Goal: Check status: Check status

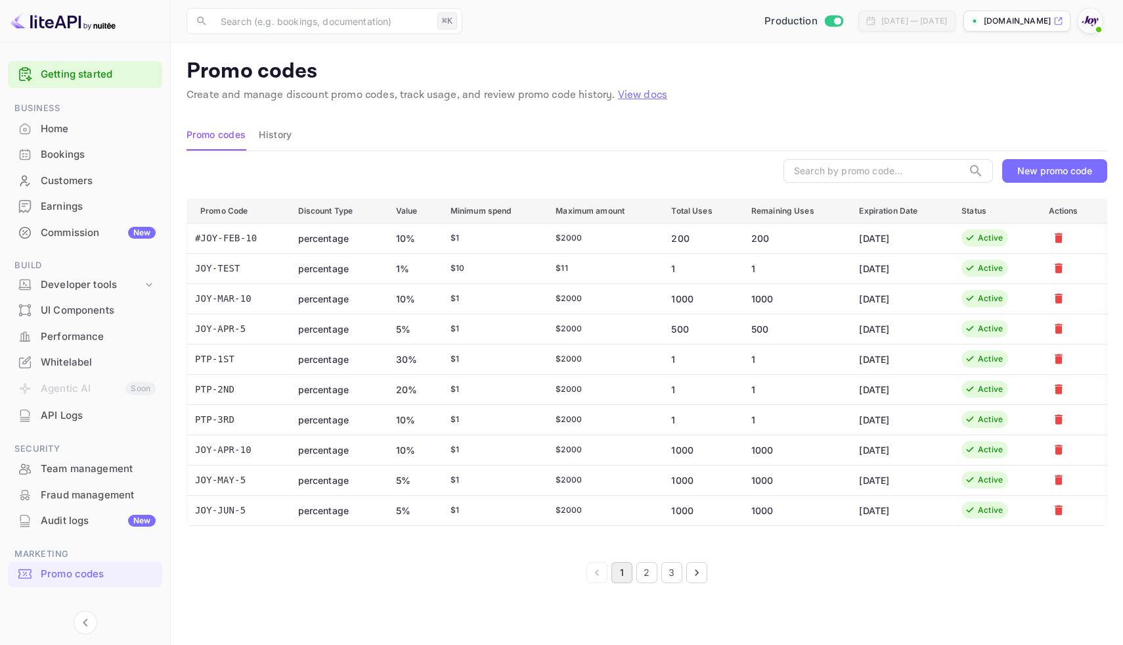
click at [52, 148] on div "Bookings" at bounding box center [98, 154] width 115 height 15
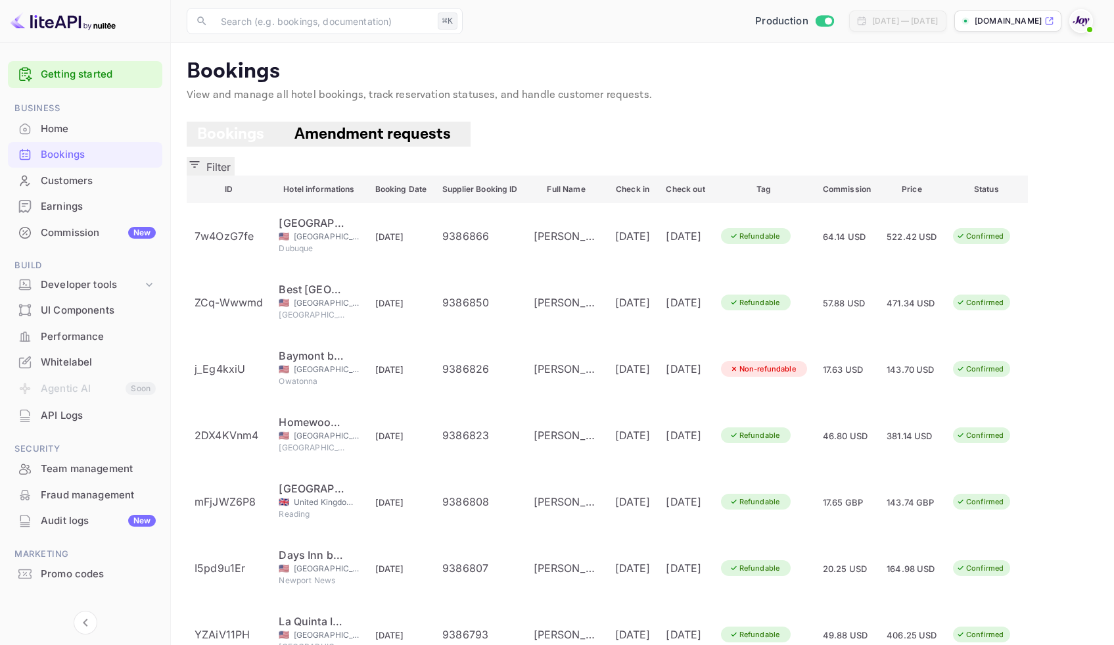
click at [201, 158] on icon "button" at bounding box center [194, 164] width 13 height 13
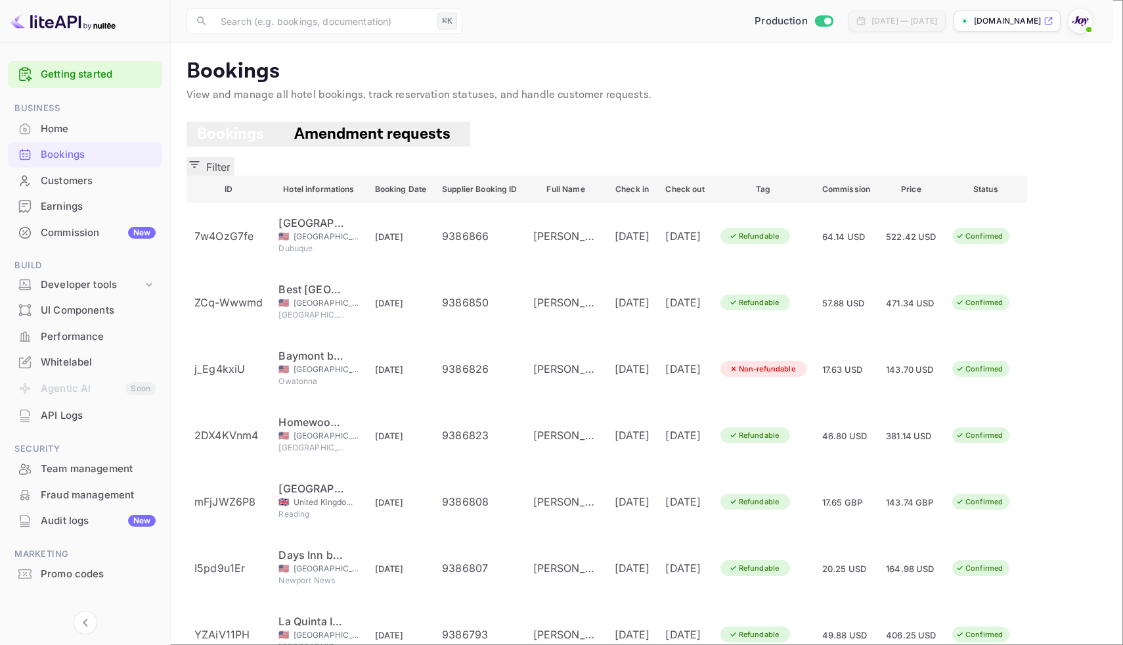
paste input "9130197"
type input "9130197"
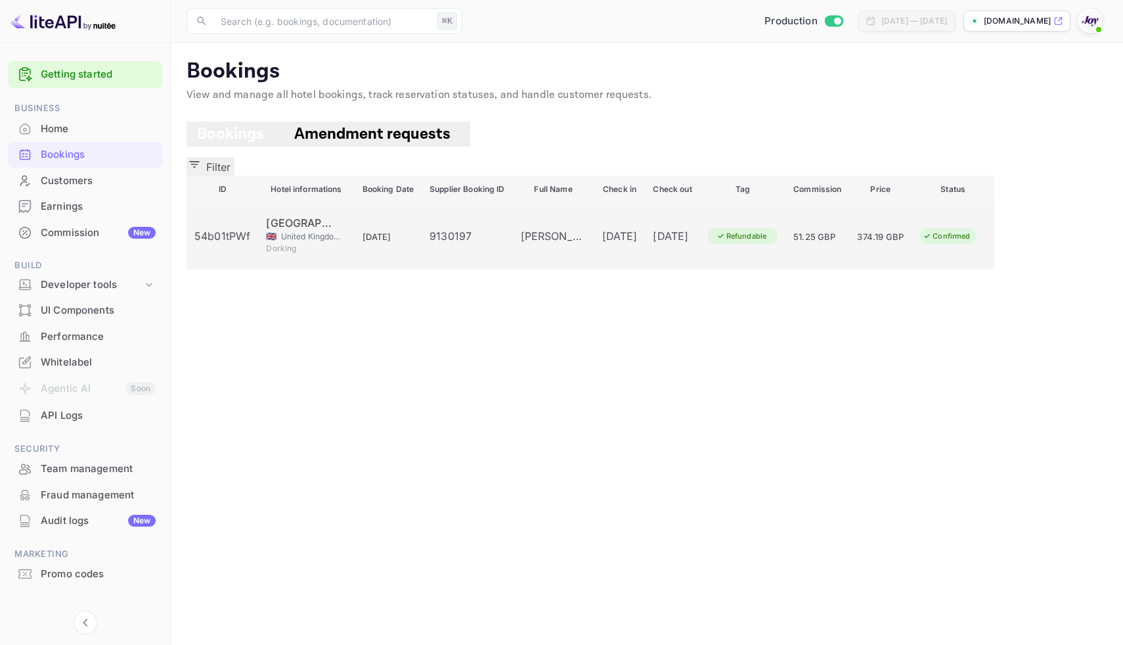
click at [473, 231] on div "9130197" at bounding box center [467, 236] width 75 height 16
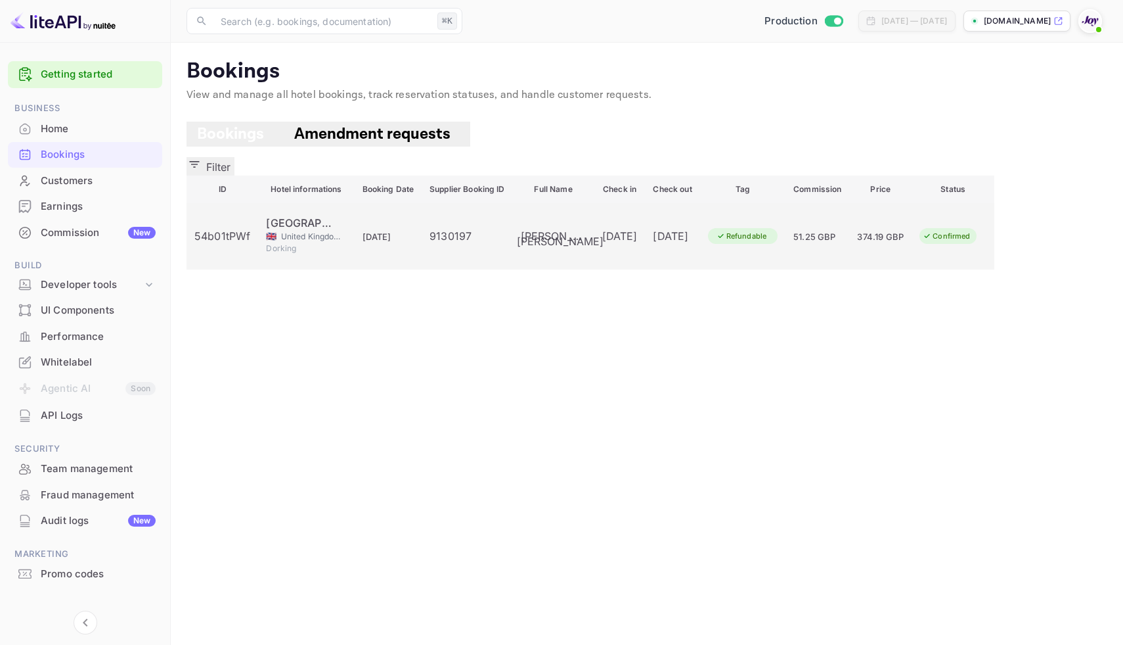
click at [556, 233] on div "[PERSON_NAME]" at bounding box center [554, 236] width 66 height 16
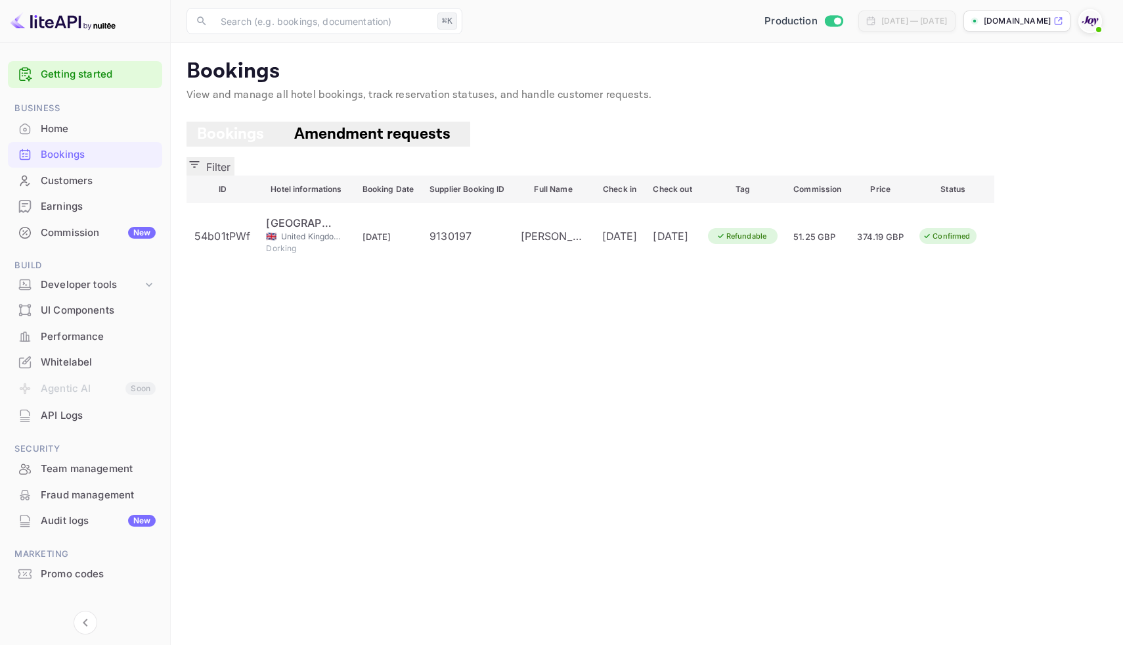
drag, startPoint x: 671, startPoint y: 319, endPoint x: 721, endPoint y: 319, distance: 49.9
drag, startPoint x: 673, startPoint y: 320, endPoint x: 730, endPoint y: 321, distance: 57.2
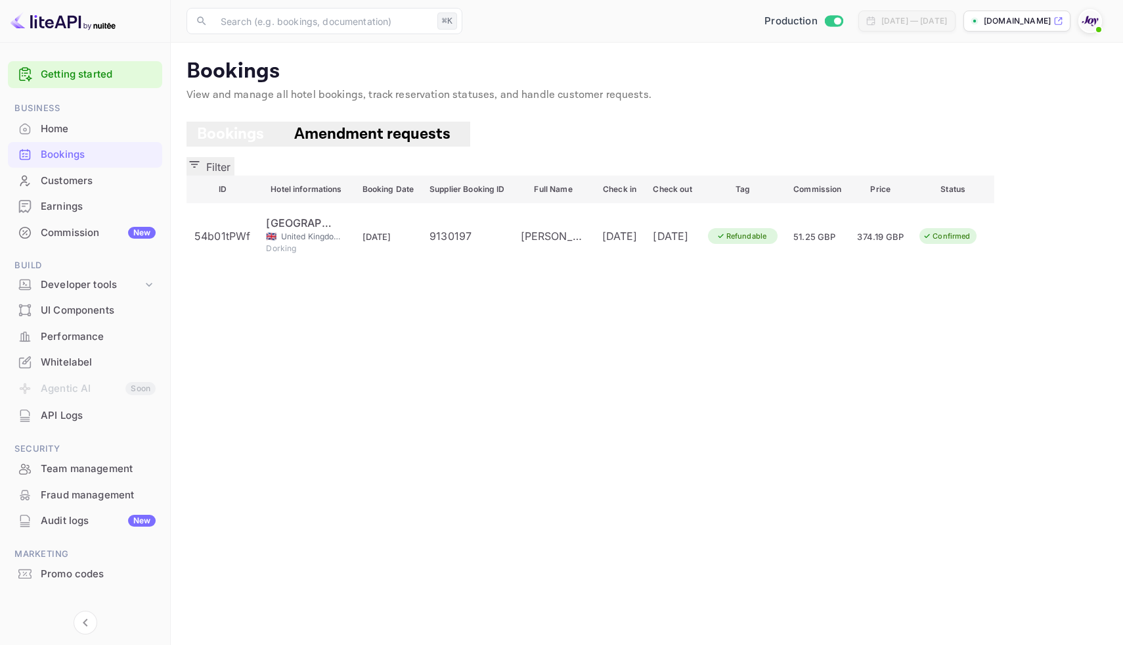
copy div "[PERSON_NAME]"
drag, startPoint x: 711, startPoint y: 319, endPoint x: 688, endPoint y: 246, distance: 77.1
click at [235, 157] on button "Filter" at bounding box center [211, 166] width 48 height 18
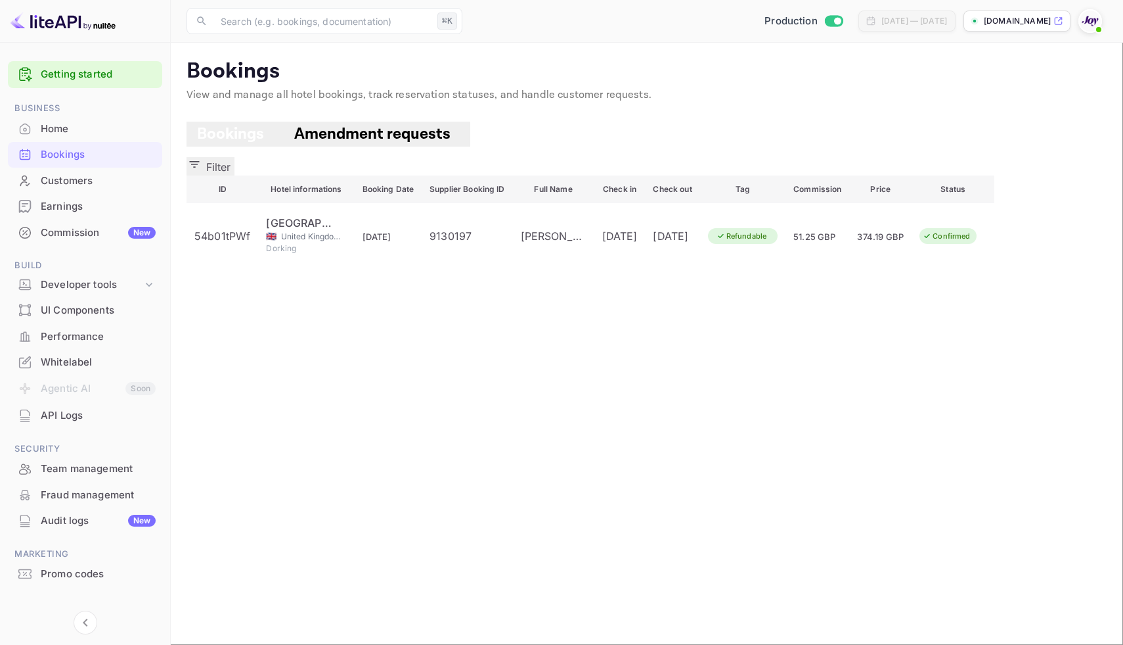
drag, startPoint x: 668, startPoint y: 193, endPoint x: 557, endPoint y: 186, distance: 110.6
paste input "[PERSON_NAME]"
type input "[PERSON_NAME]"
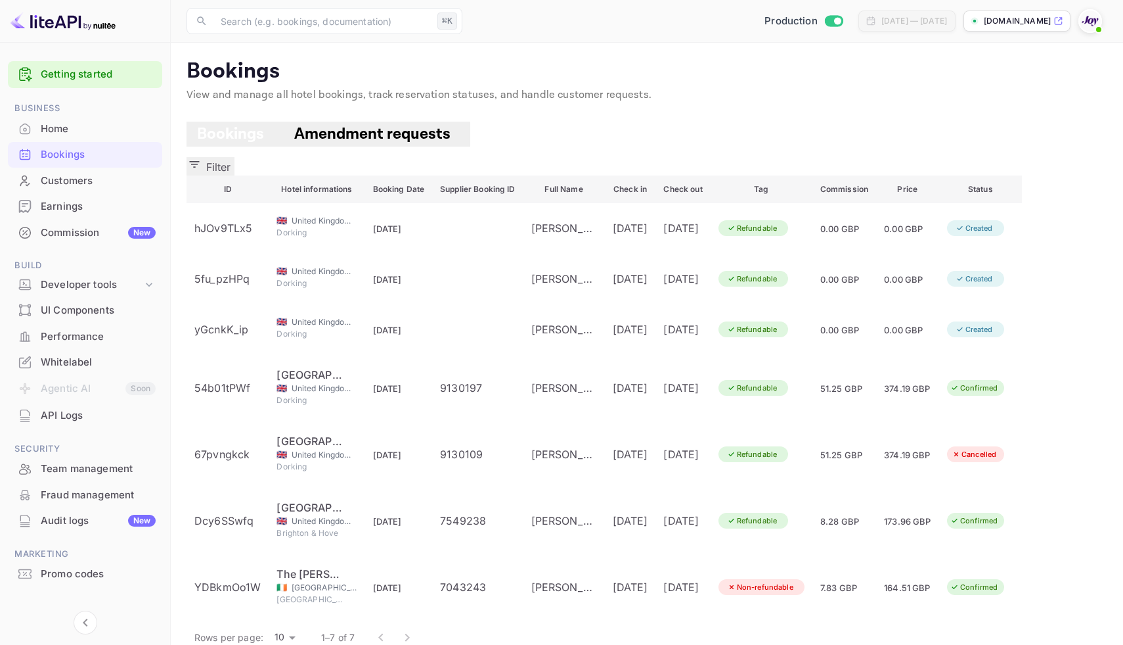
click at [201, 158] on icon "button" at bounding box center [194, 164] width 13 height 13
type input "[PERSON_NAME]"
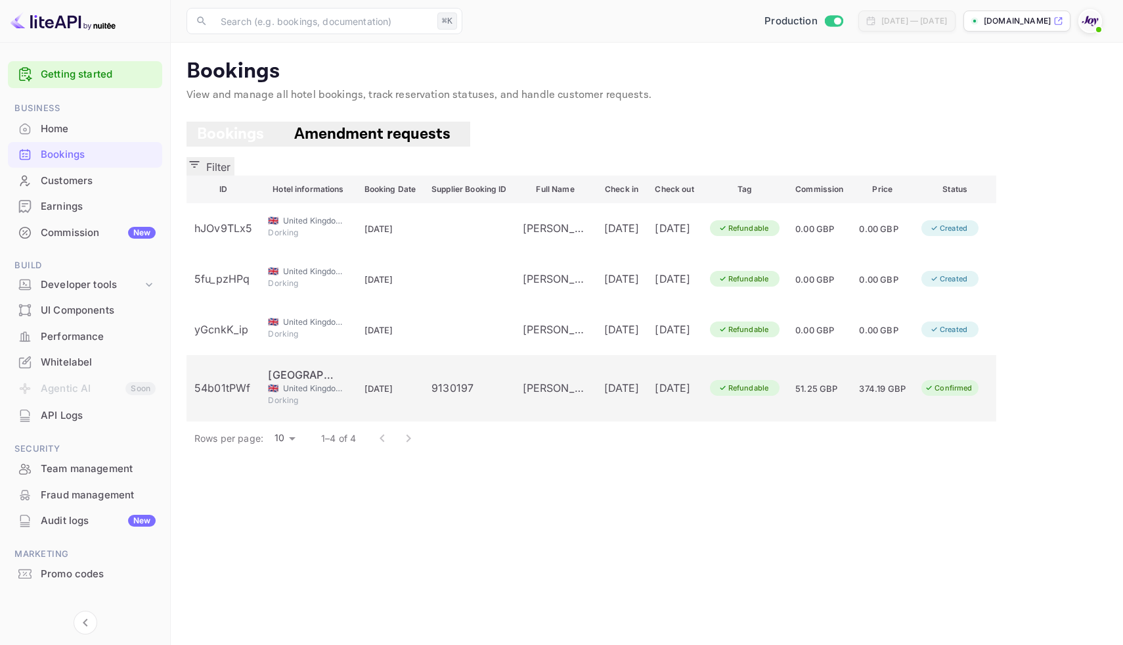
click at [394, 393] on span "[DATE]" at bounding box center [379, 388] width 29 height 11
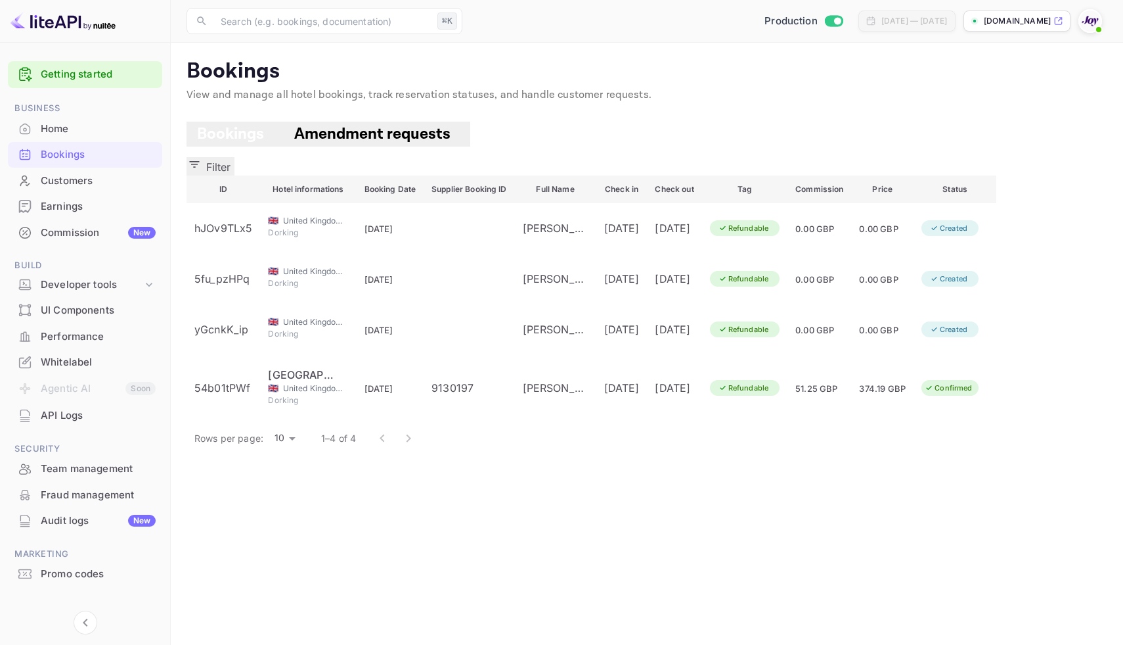
scroll to position [292, 0]
